Goal: Find specific page/section: Find specific page/section

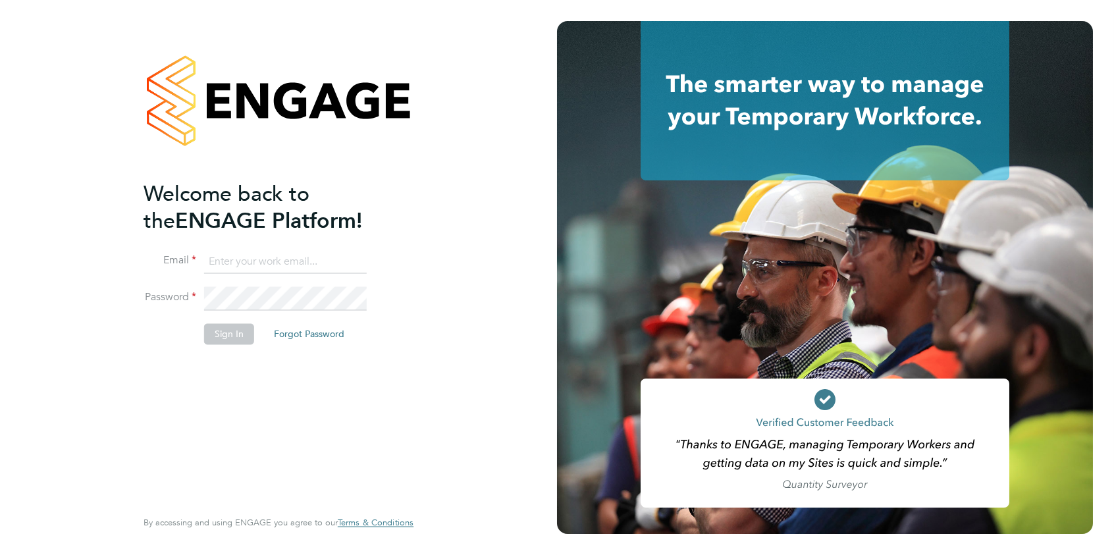
type input "[PERSON_NAME][EMAIL_ADDRESS][DOMAIN_NAME]"
click at [220, 328] on button "Sign In" at bounding box center [229, 333] width 50 height 21
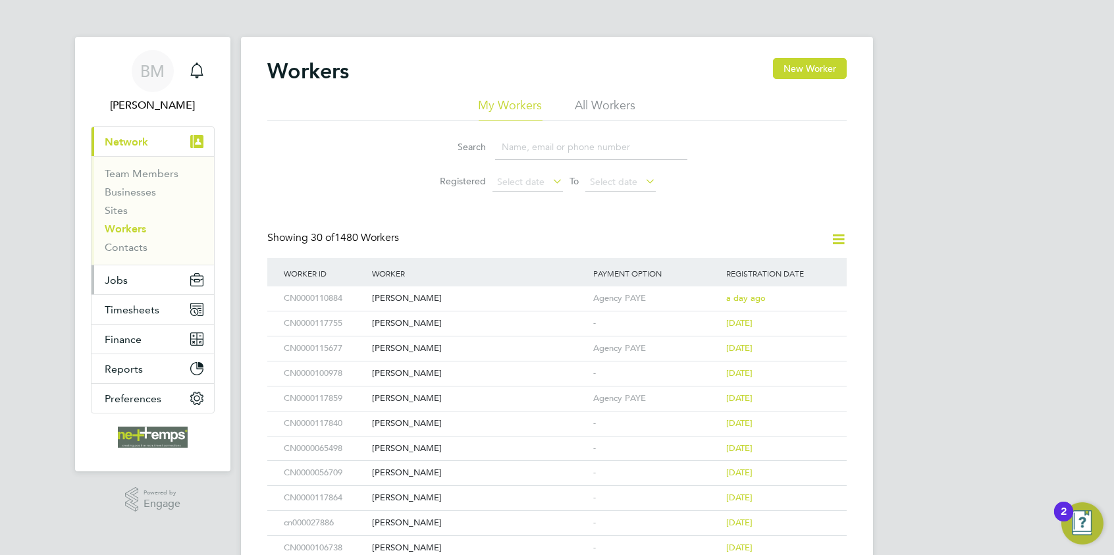
click at [121, 279] on span "Jobs" at bounding box center [116, 280] width 23 height 13
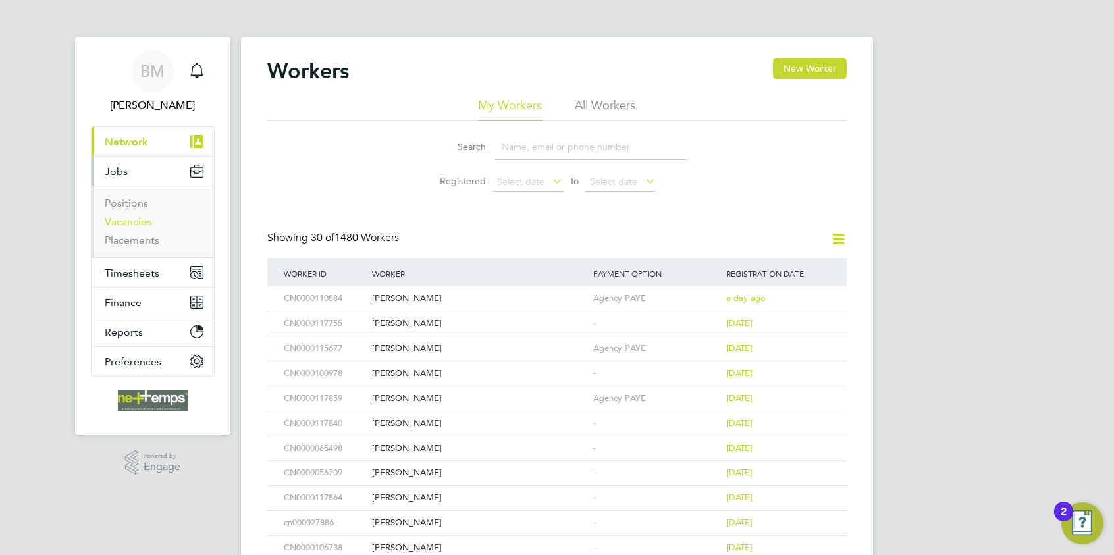
click at [128, 220] on link "Vacancies" at bounding box center [128, 221] width 47 height 13
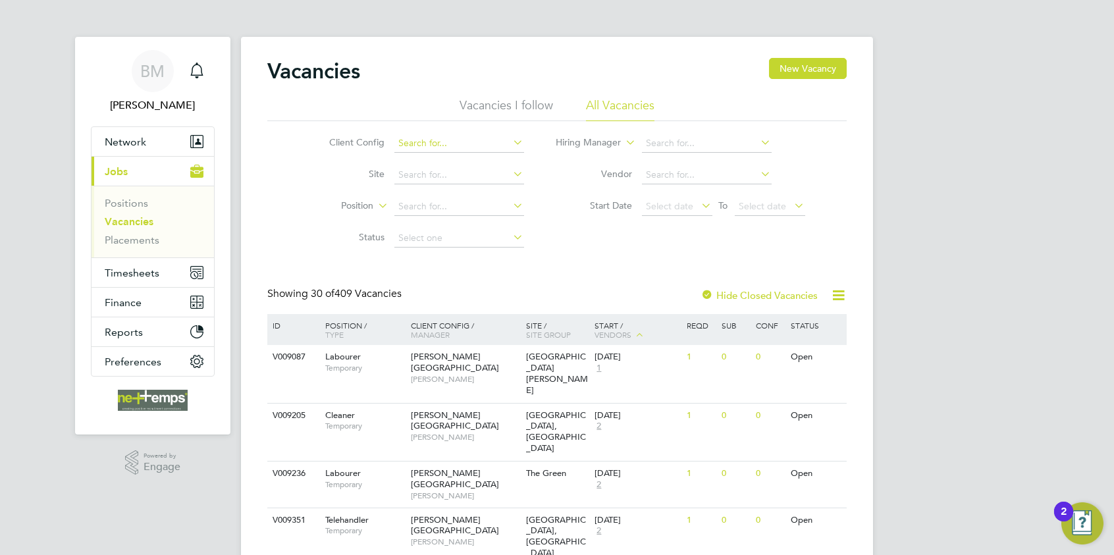
click at [408, 142] on input at bounding box center [459, 143] width 130 height 18
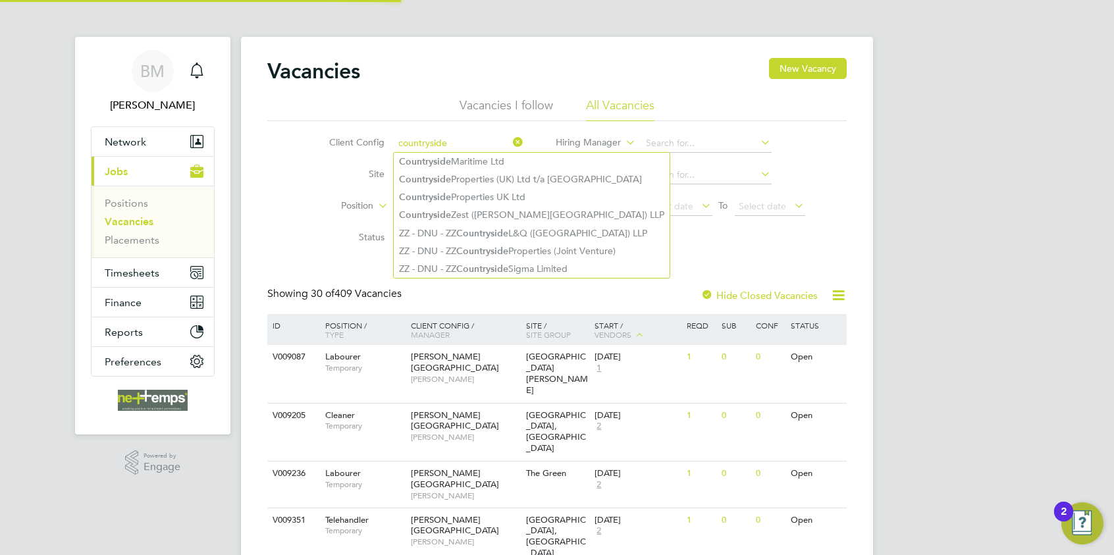
type input "countryside"
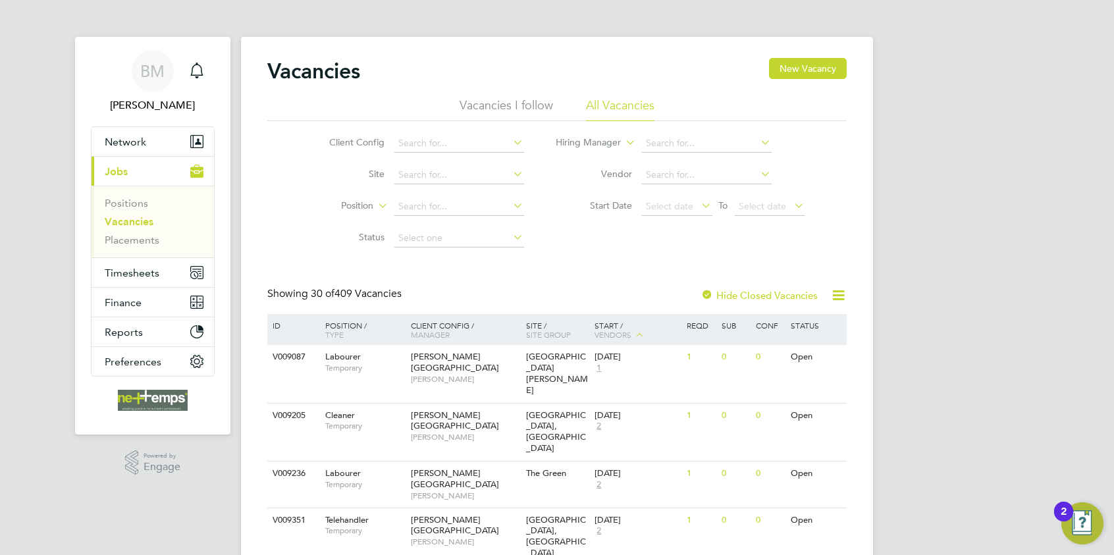
click at [440, 128] on li "Client Config" at bounding box center [417, 144] width 248 height 32
click at [435, 134] on input at bounding box center [459, 143] width 130 height 18
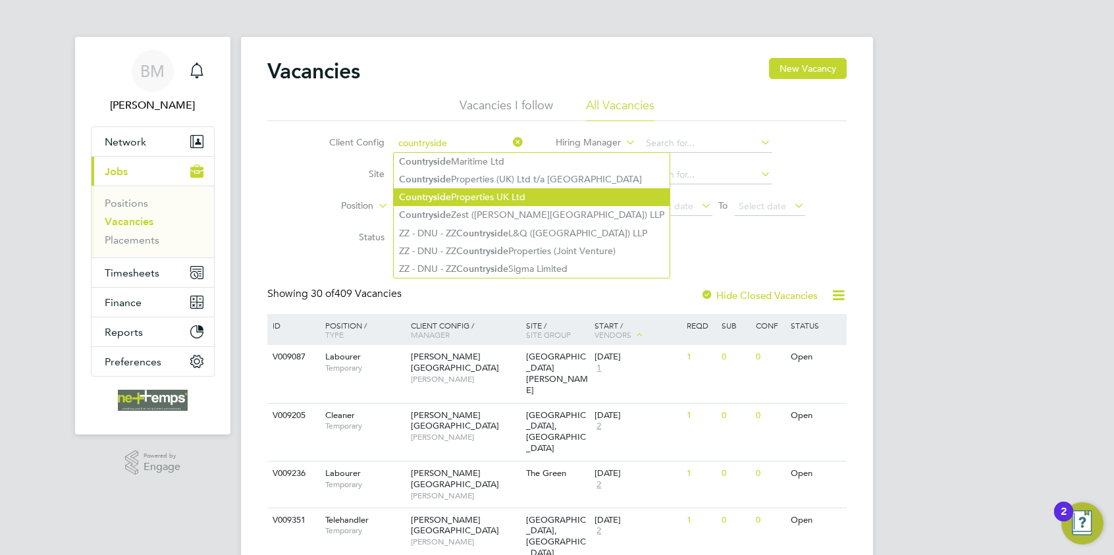
click at [437, 194] on b "Countryside" at bounding box center [425, 197] width 52 height 11
type input "Countryside Properties UK Ltd"
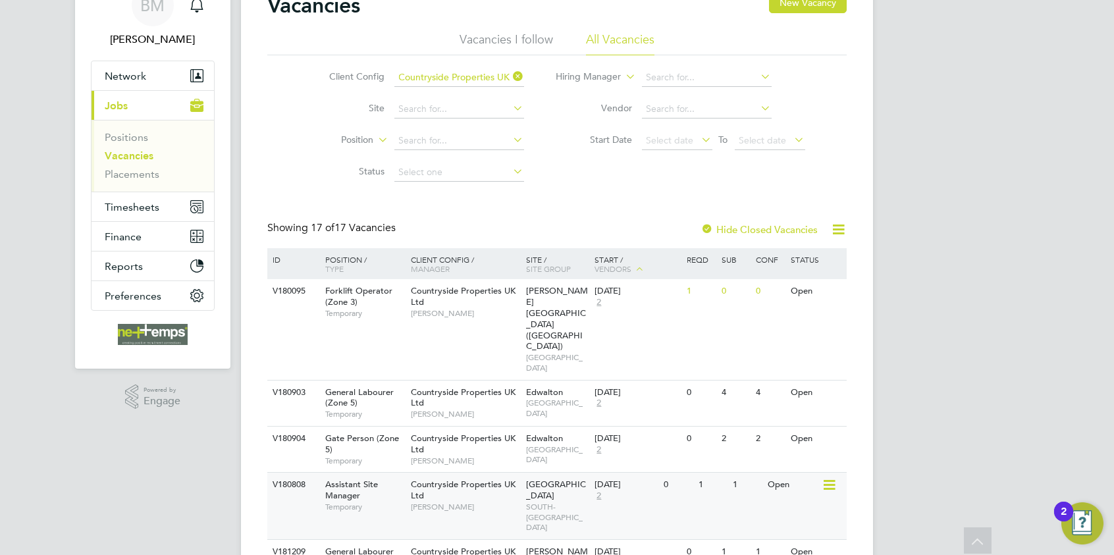
scroll to position [198, 0]
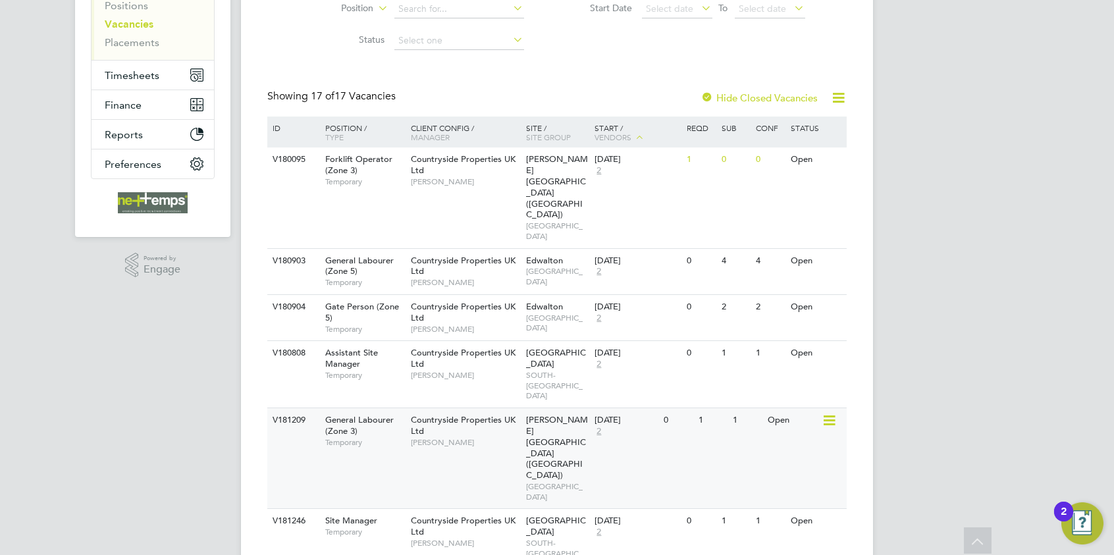
drag, startPoint x: 598, startPoint y: 476, endPoint x: 597, endPoint y: 447, distance: 29.0
drag, startPoint x: 597, startPoint y: 447, endPoint x: 1028, endPoint y: 413, distance: 432.0
click at [1028, 413] on div "BM Brooke Morley Notifications Applications: Network Team Members Businesses Si…" at bounding box center [557, 544] width 1114 height 1484
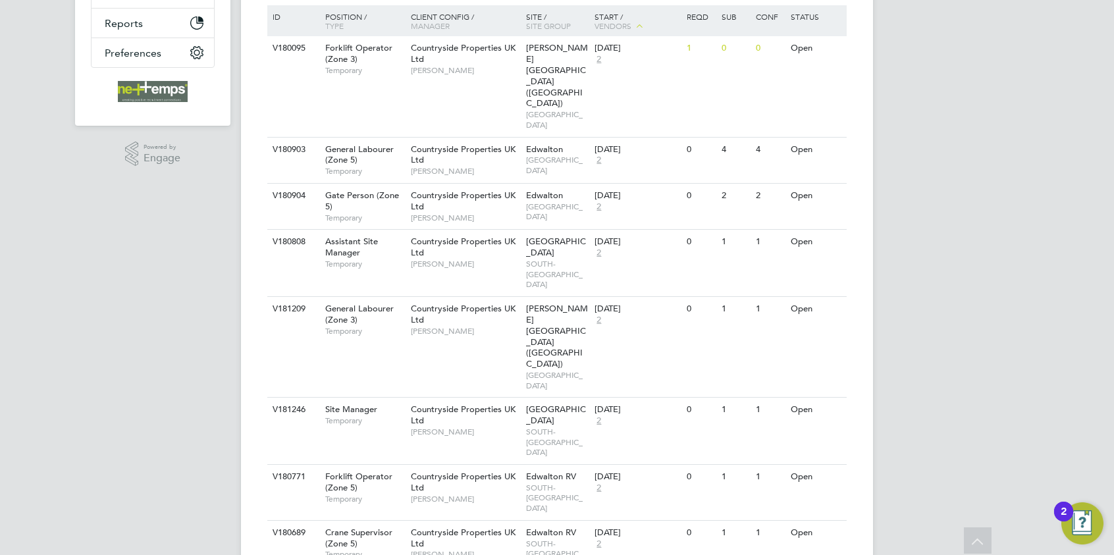
scroll to position [0, 0]
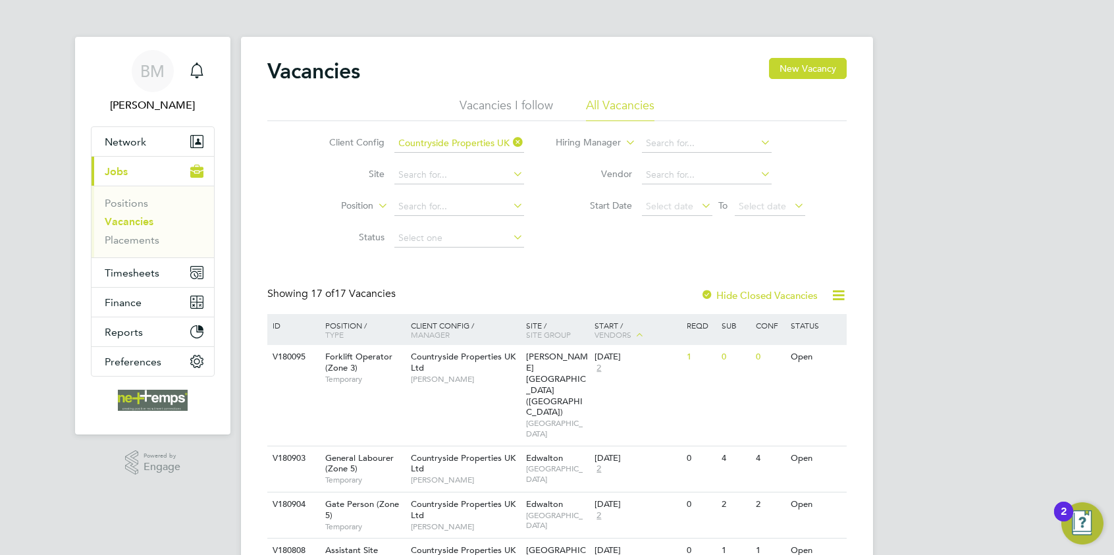
click at [511, 146] on icon at bounding box center [511, 142] width 0 height 18
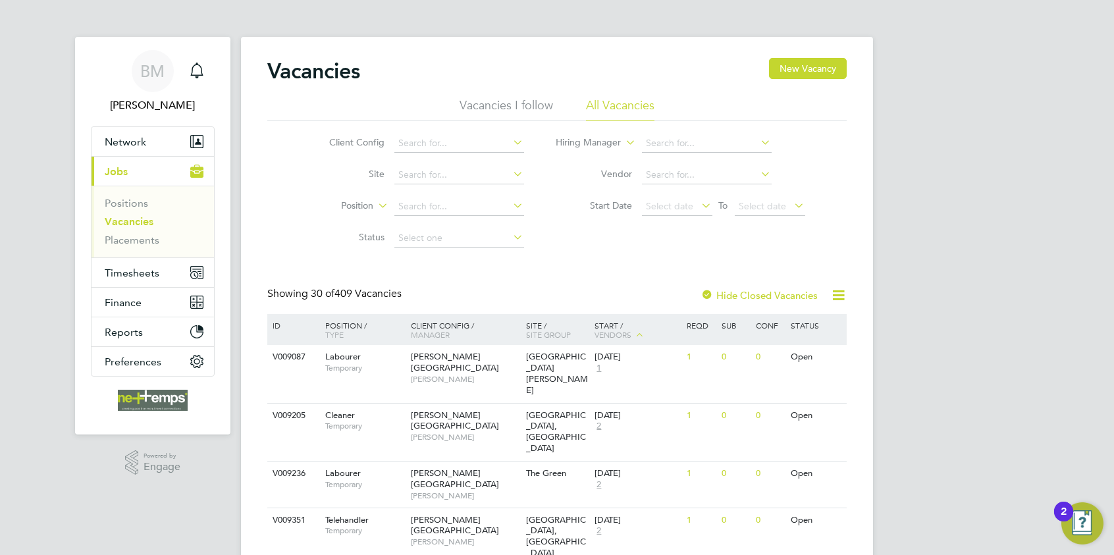
click at [418, 336] on span "Manager" at bounding box center [430, 334] width 39 height 11
click at [433, 136] on input at bounding box center [459, 143] width 130 height 18
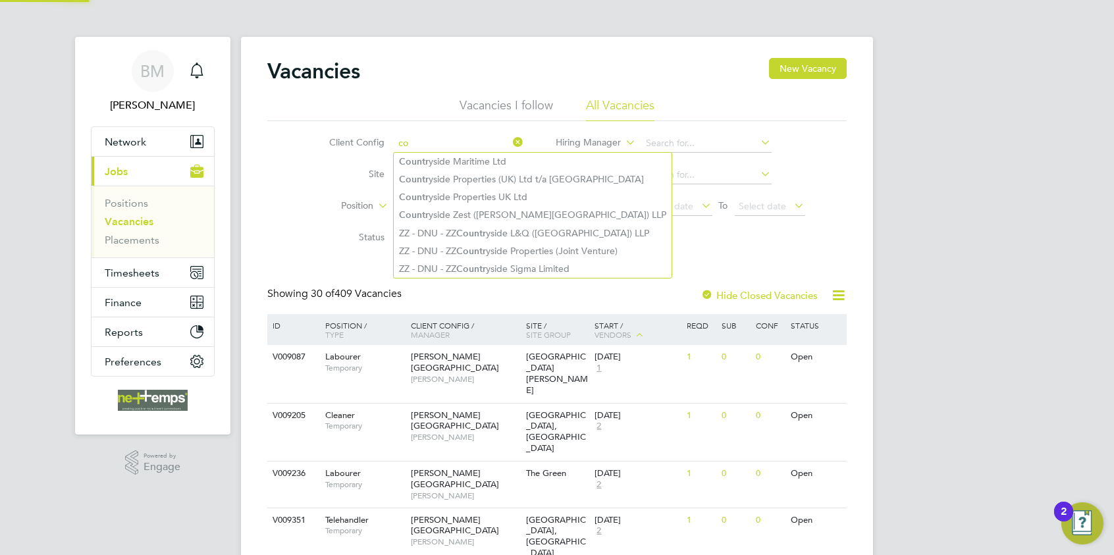
type input "c"
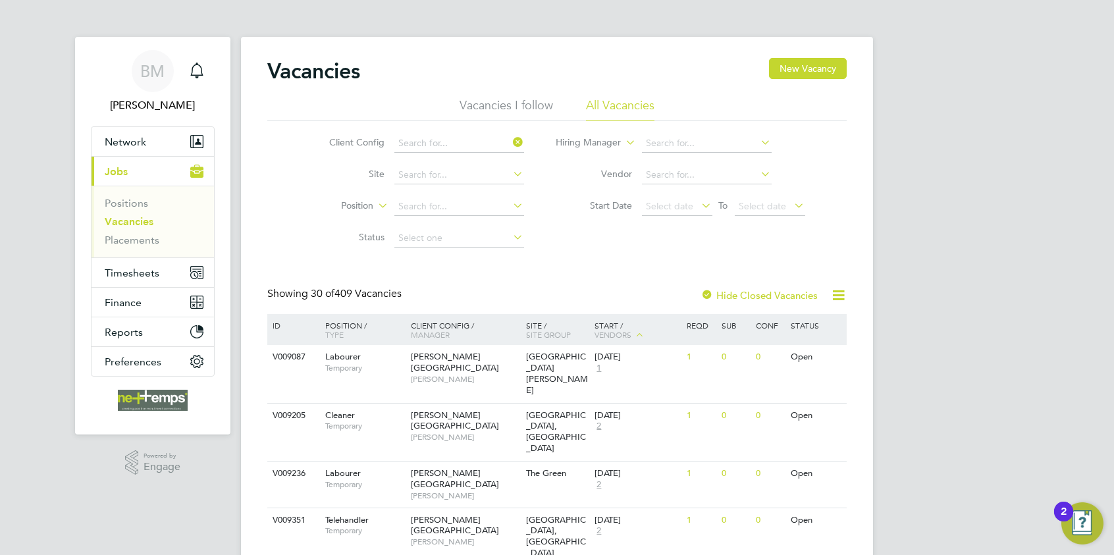
click at [511, 139] on icon at bounding box center [511, 142] width 0 height 18
click at [432, 138] on input at bounding box center [459, 143] width 130 height 18
click at [462, 196] on li "Countryside Properties UK Ltd" at bounding box center [532, 197] width 276 height 18
type input "Countryside Properties UK Ltd"
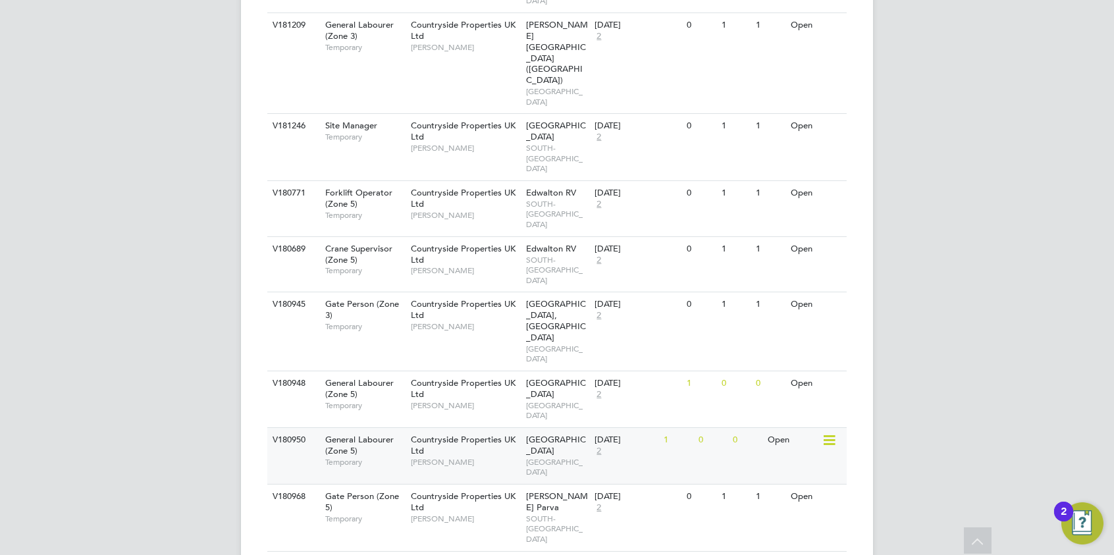
scroll to position [704, 0]
